Goal: Information Seeking & Learning: Learn about a topic

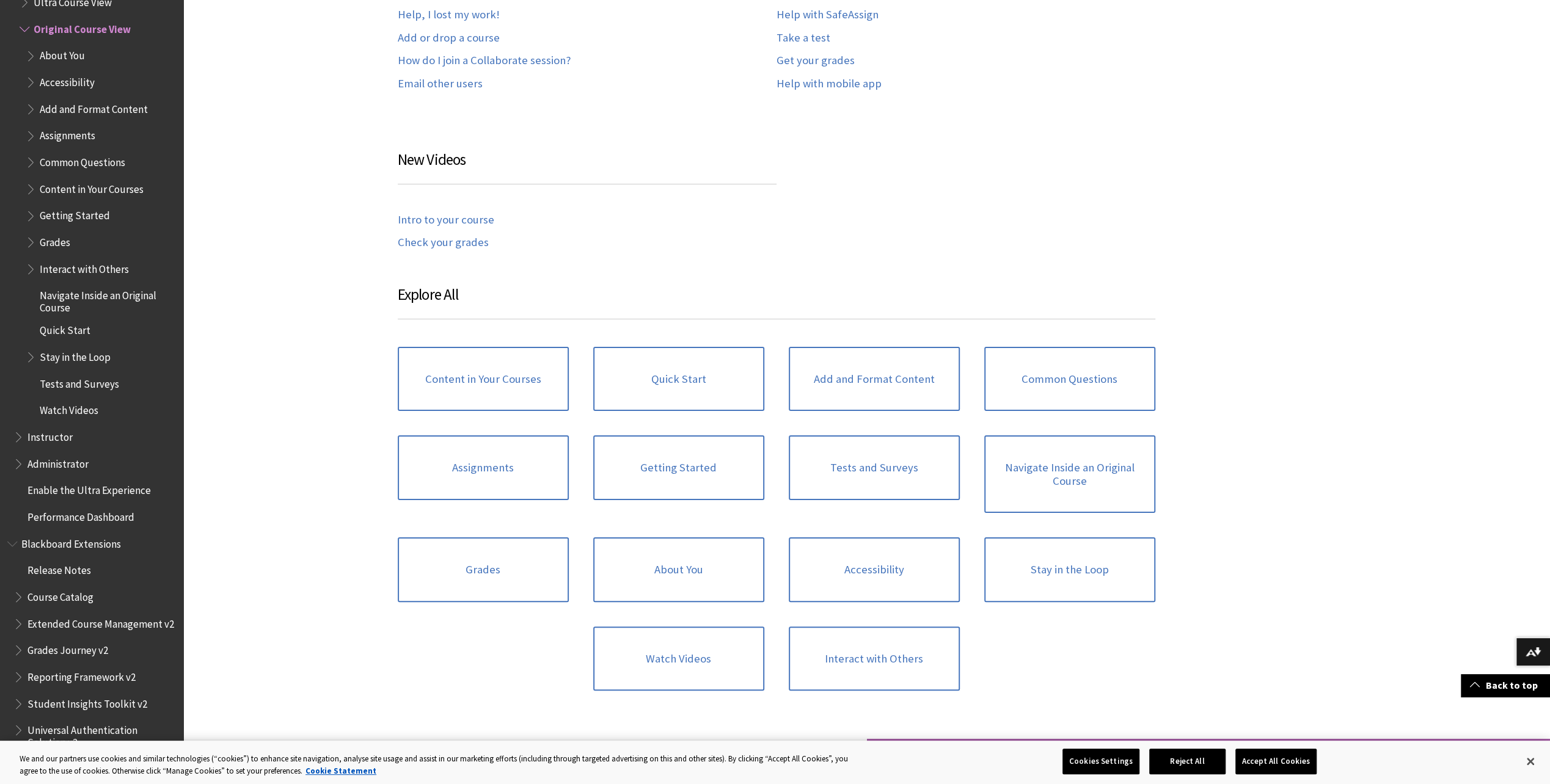
scroll to position [1038, 0]
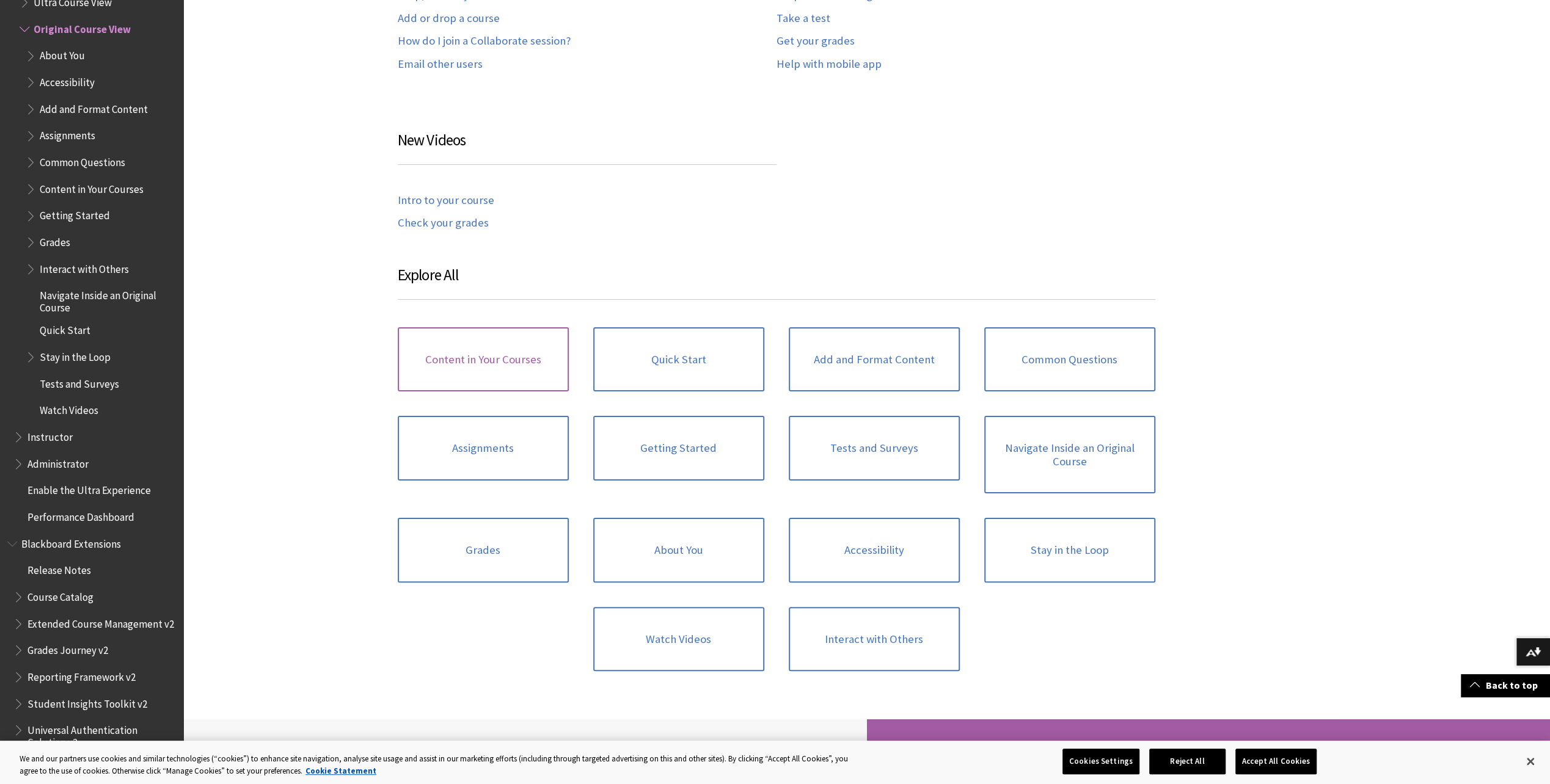
click at [464, 355] on link "Content in Your Courses" at bounding box center [483, 359] width 171 height 65
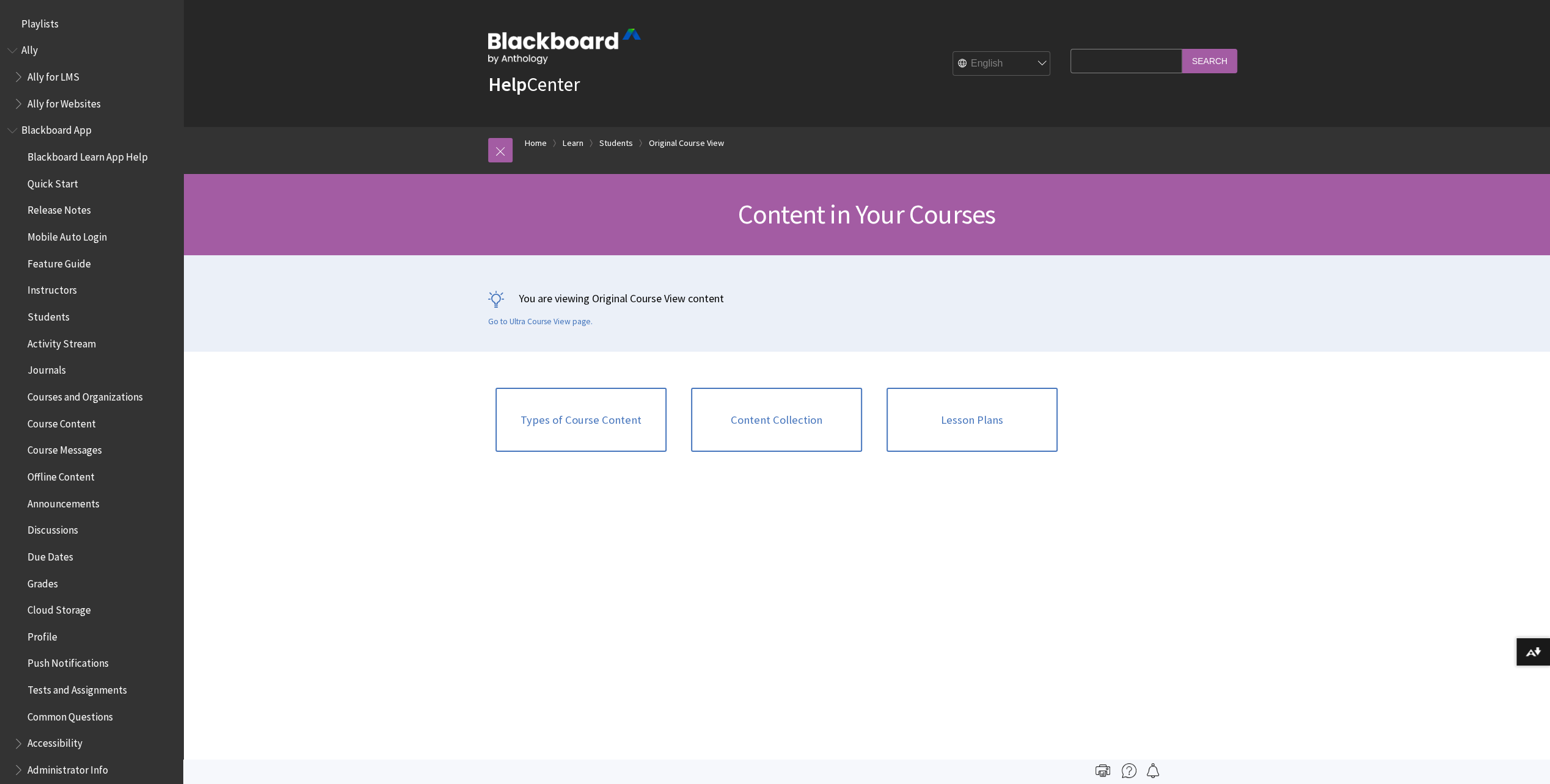
scroll to position [1602, 0]
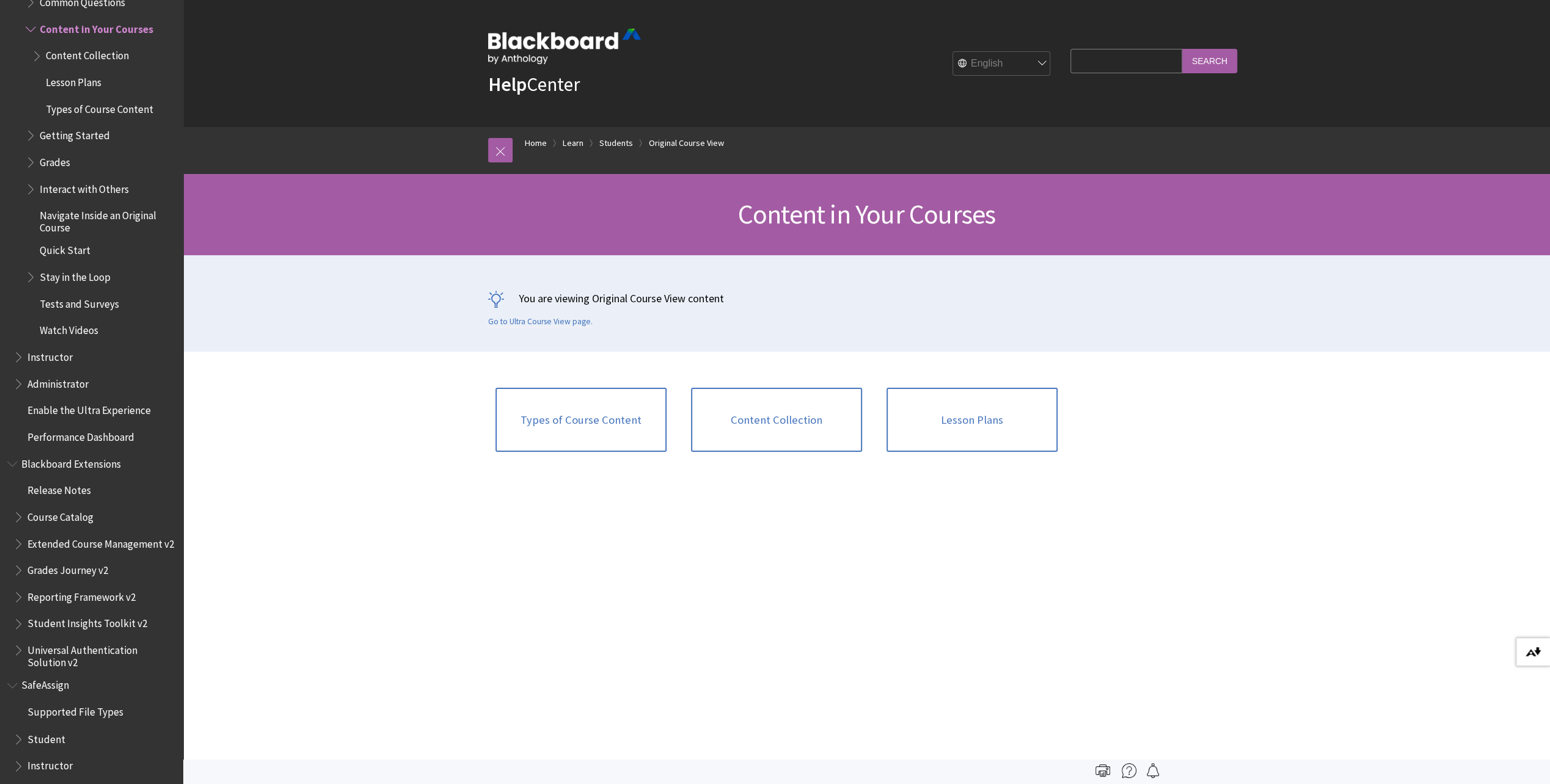
click at [1533, 649] on img at bounding box center [1533, 652] width 15 height 10
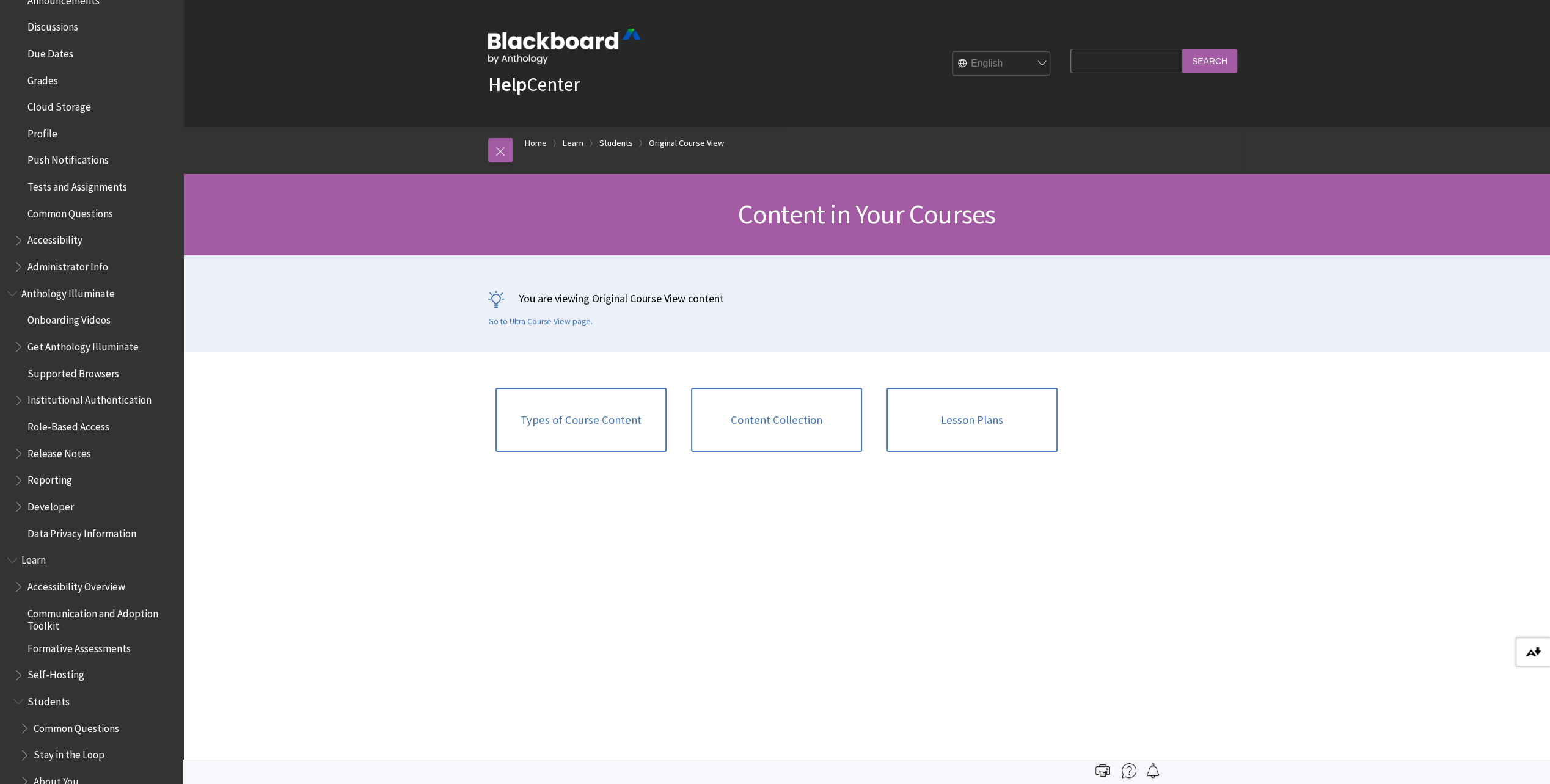
scroll to position [0, 0]
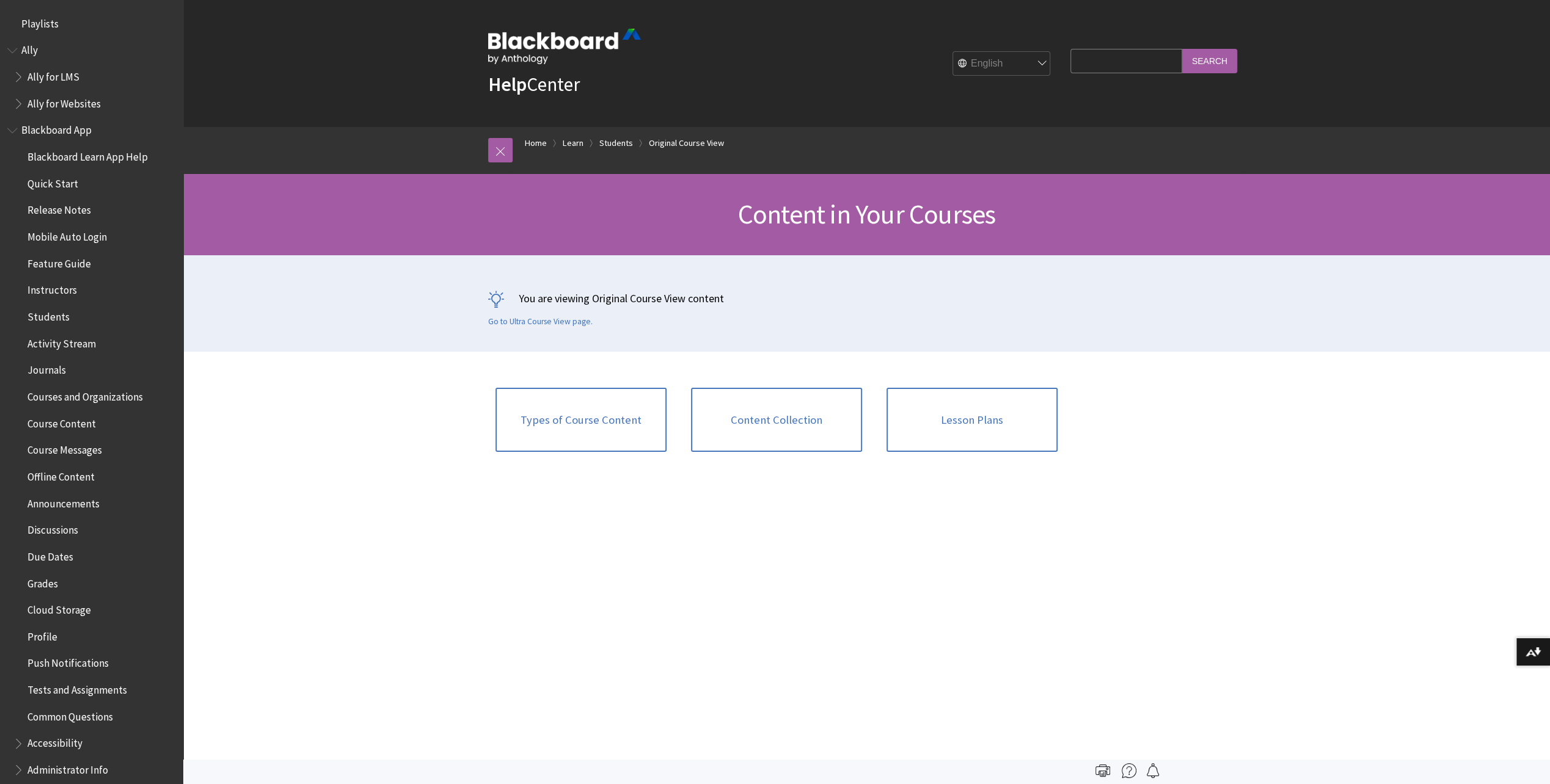
click at [62, 393] on span "Courses and Organizations" at bounding box center [85, 394] width 115 height 17
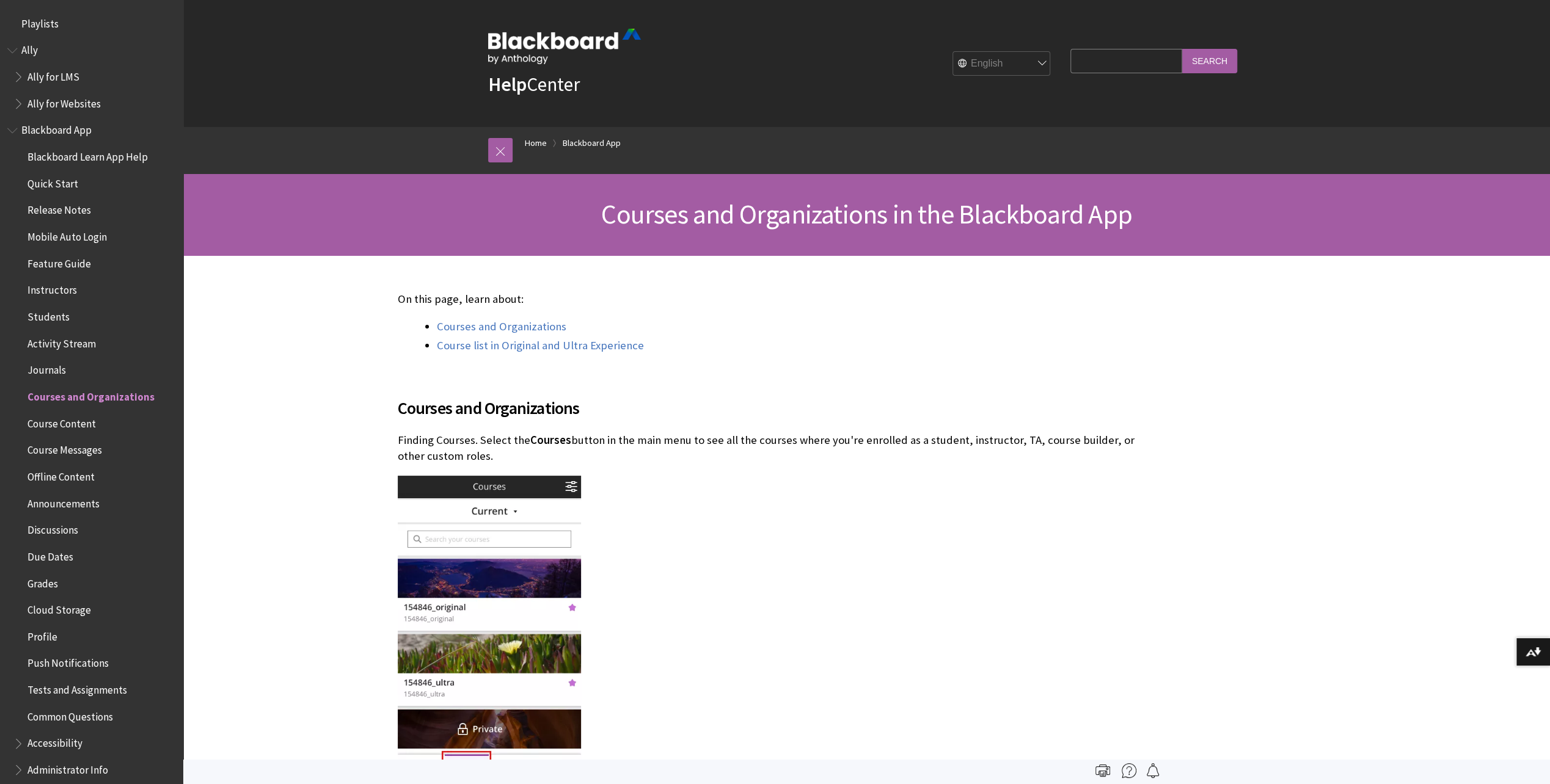
scroll to position [368, 0]
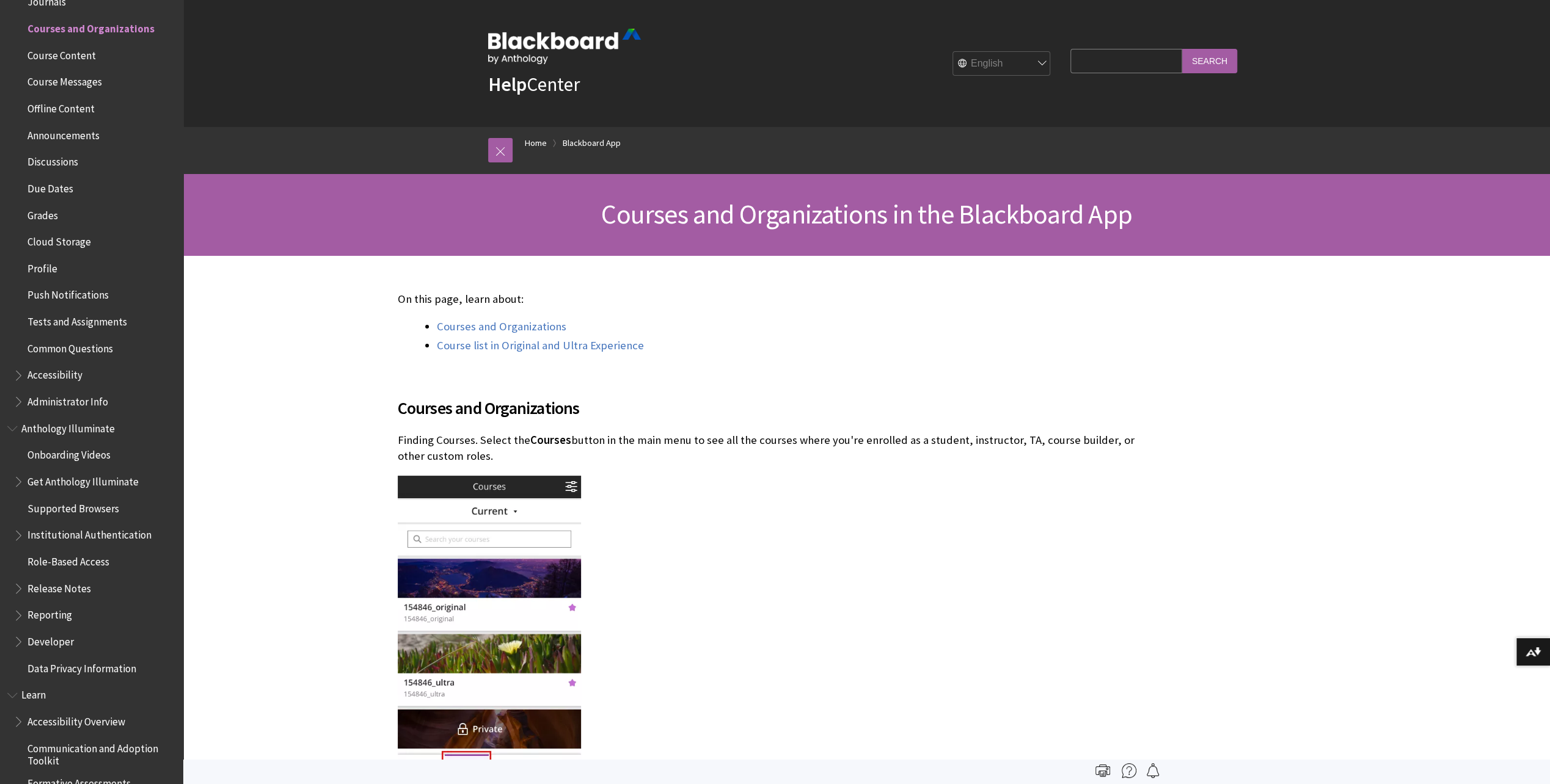
click at [1135, 65] on input "Search Query" at bounding box center [1126, 61] width 111 height 24
type input "nebosh"
click at [1182, 49] on input "Search" at bounding box center [1210, 61] width 55 height 24
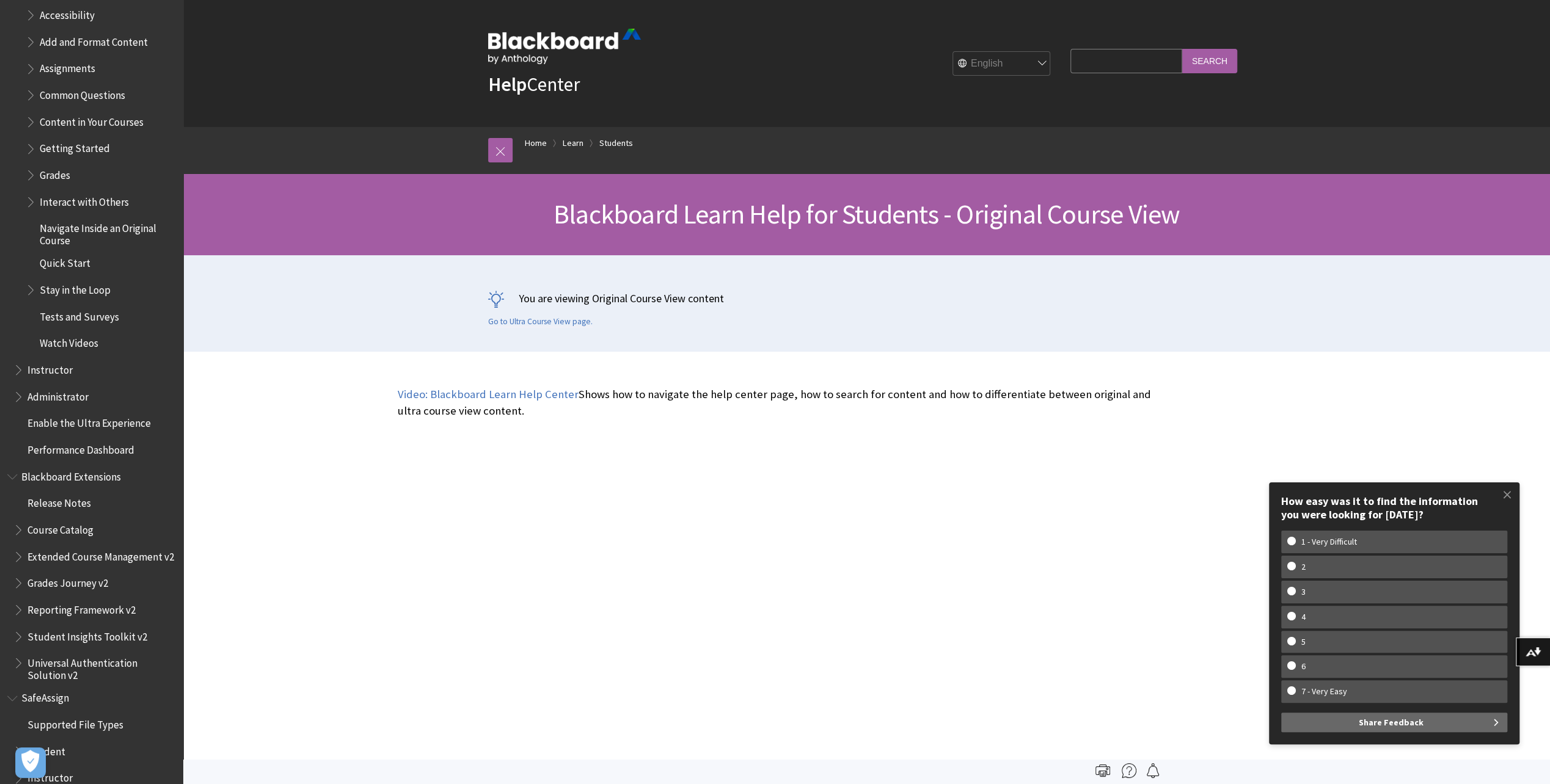
scroll to position [1562, 0]
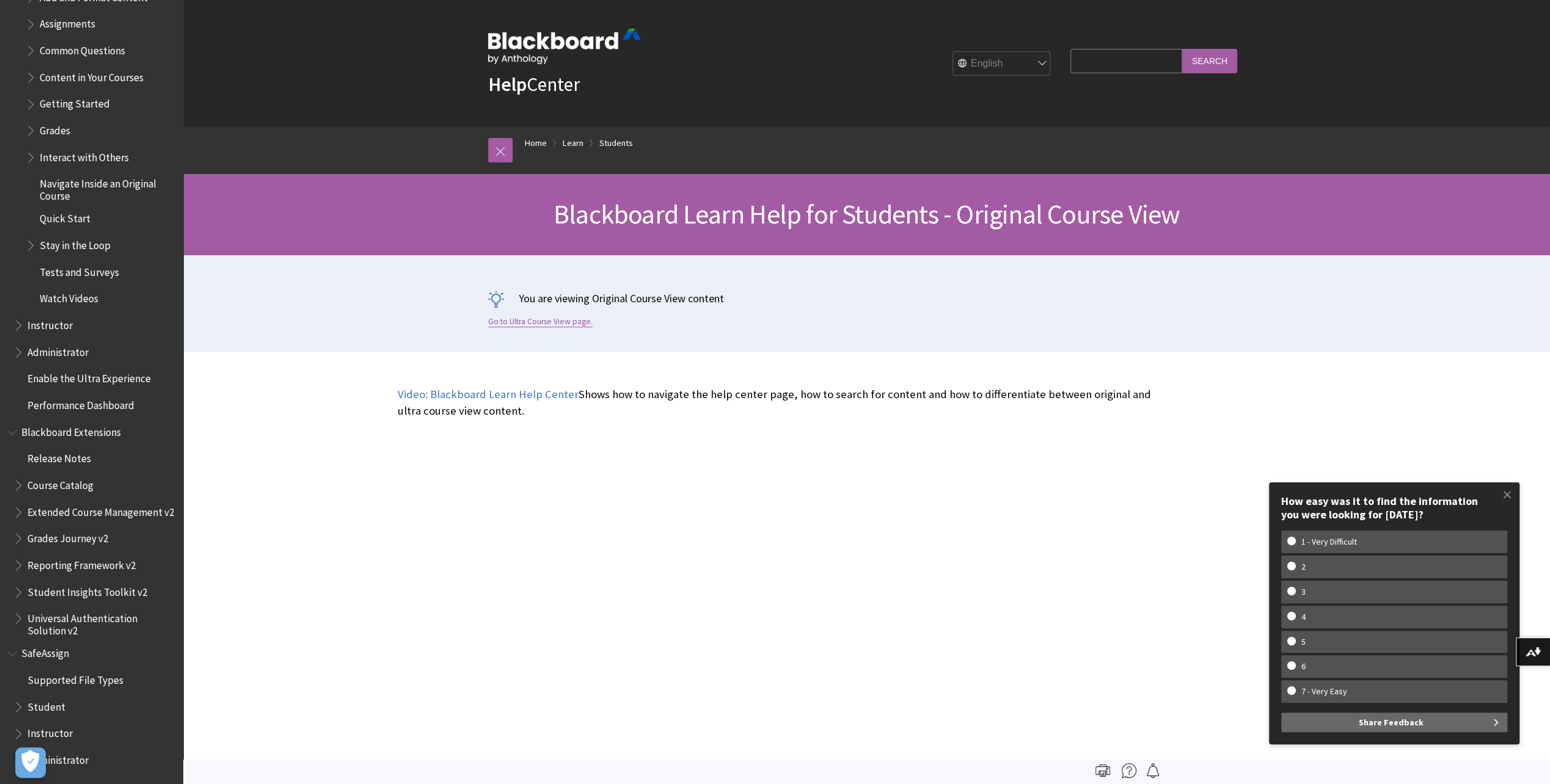
click at [543, 324] on link "Go to Ultra Course View page." at bounding box center [541, 322] width 105 height 11
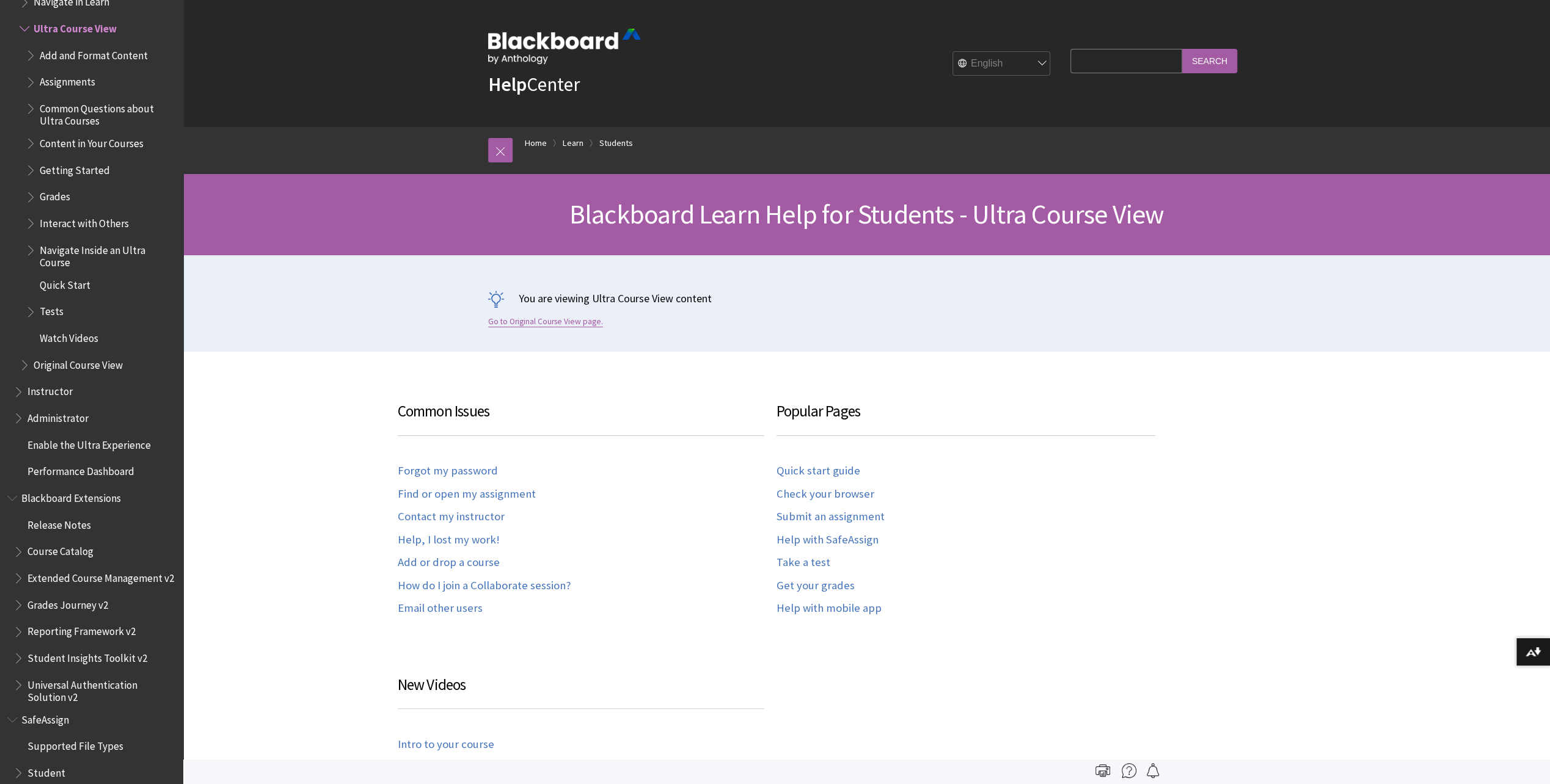
click at [562, 322] on link "Go to Original Course View page." at bounding box center [546, 322] width 115 height 11
